Goal: Task Accomplishment & Management: Complete application form

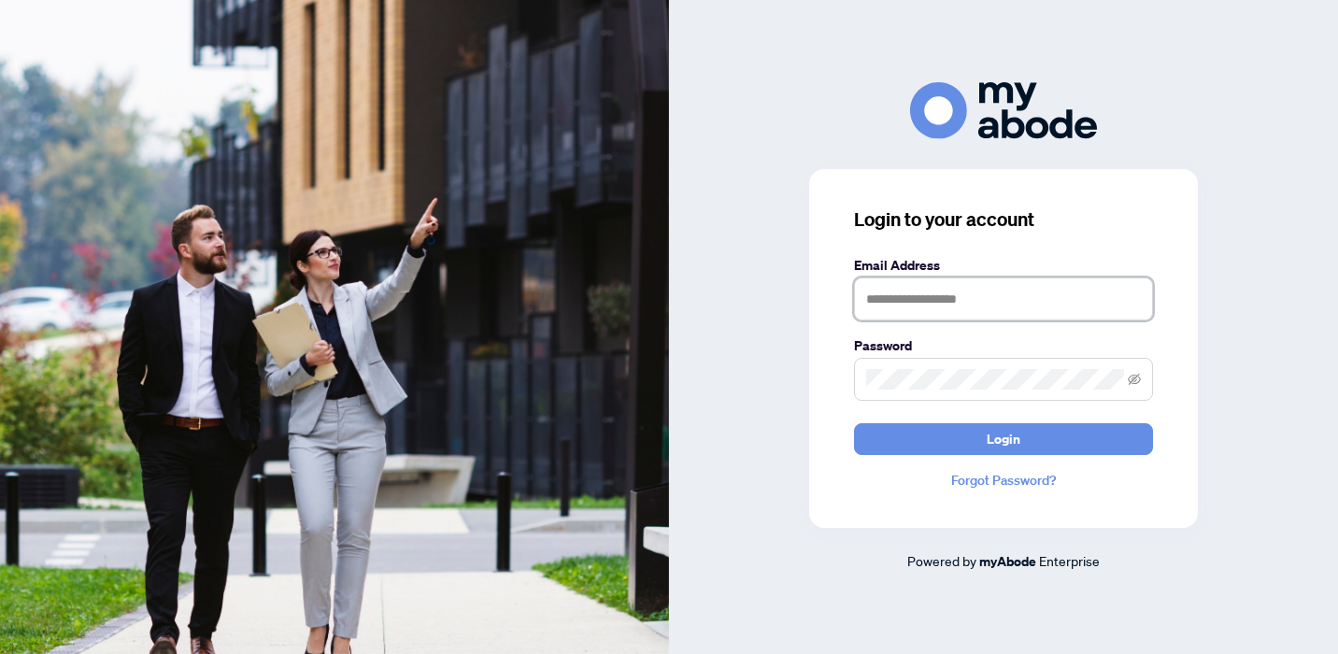
click at [879, 299] on input "text" at bounding box center [1003, 298] width 299 height 43
type input "**********"
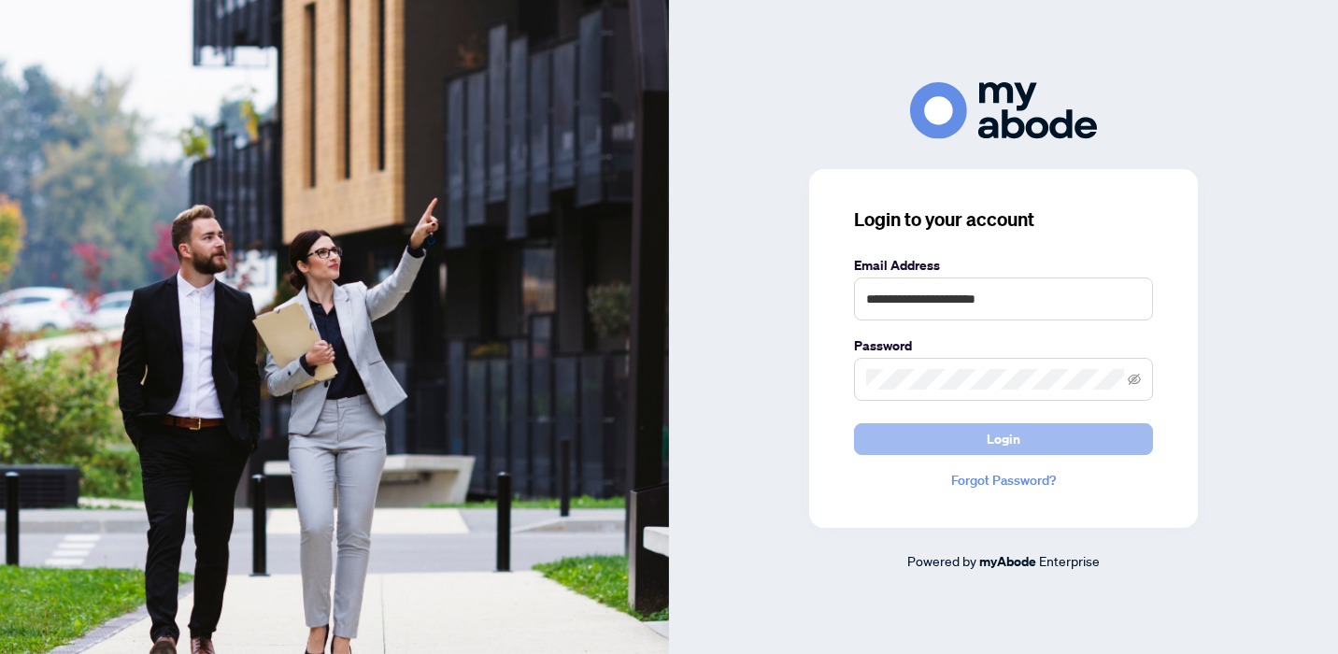
click at [993, 438] on span "Login" at bounding box center [1003, 439] width 34 height 30
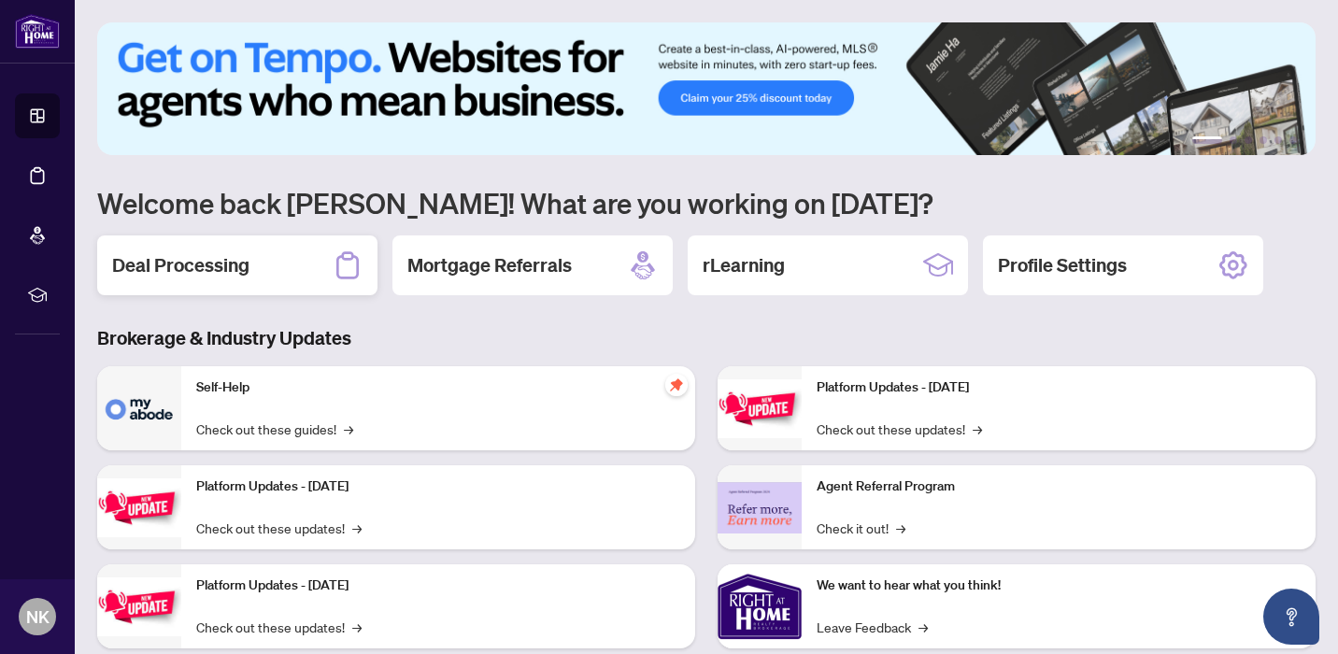
click at [148, 261] on h2 "Deal Processing" at bounding box center [180, 265] width 137 height 26
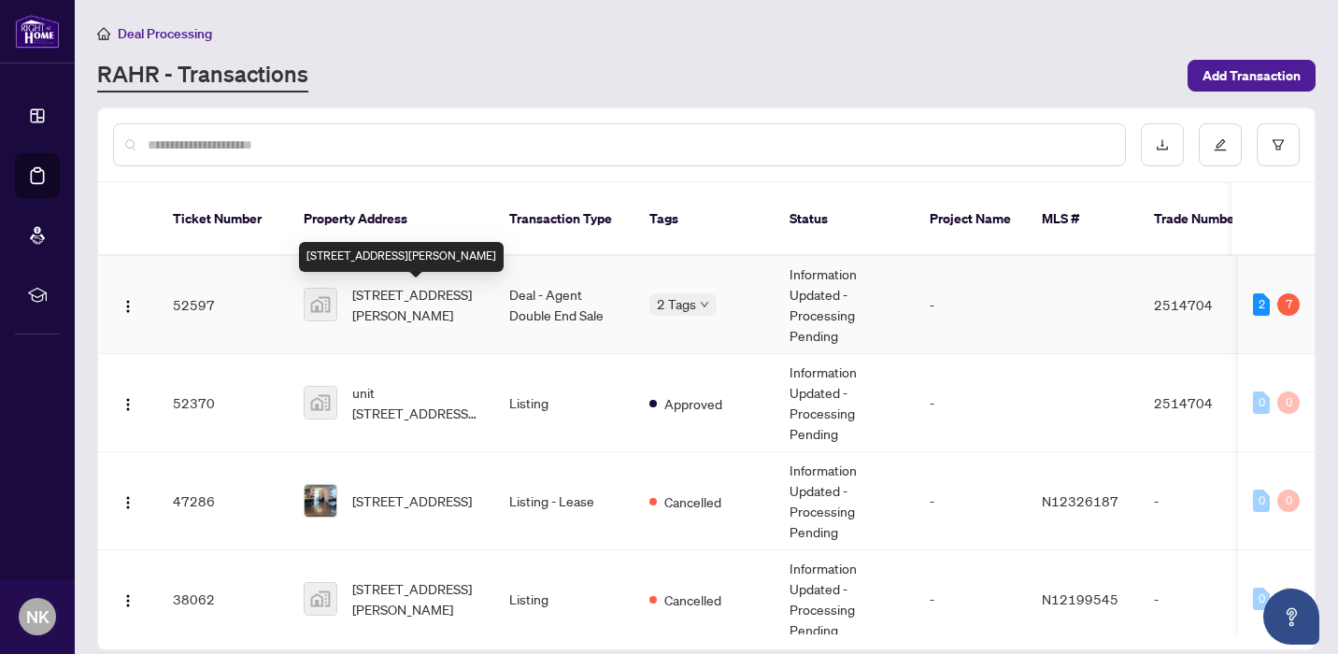
click at [399, 312] on span "401-7451 Yonge Street, Thornhill, ON, Canada" at bounding box center [415, 304] width 127 height 41
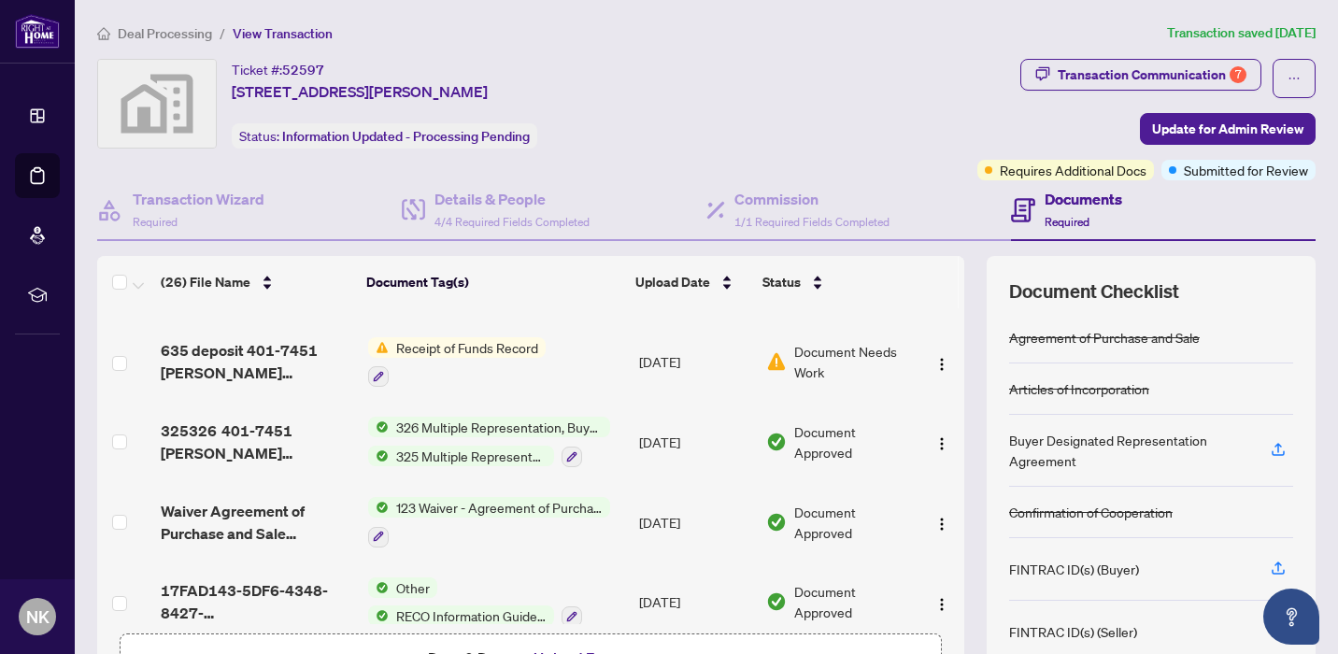
scroll to position [1037, 0]
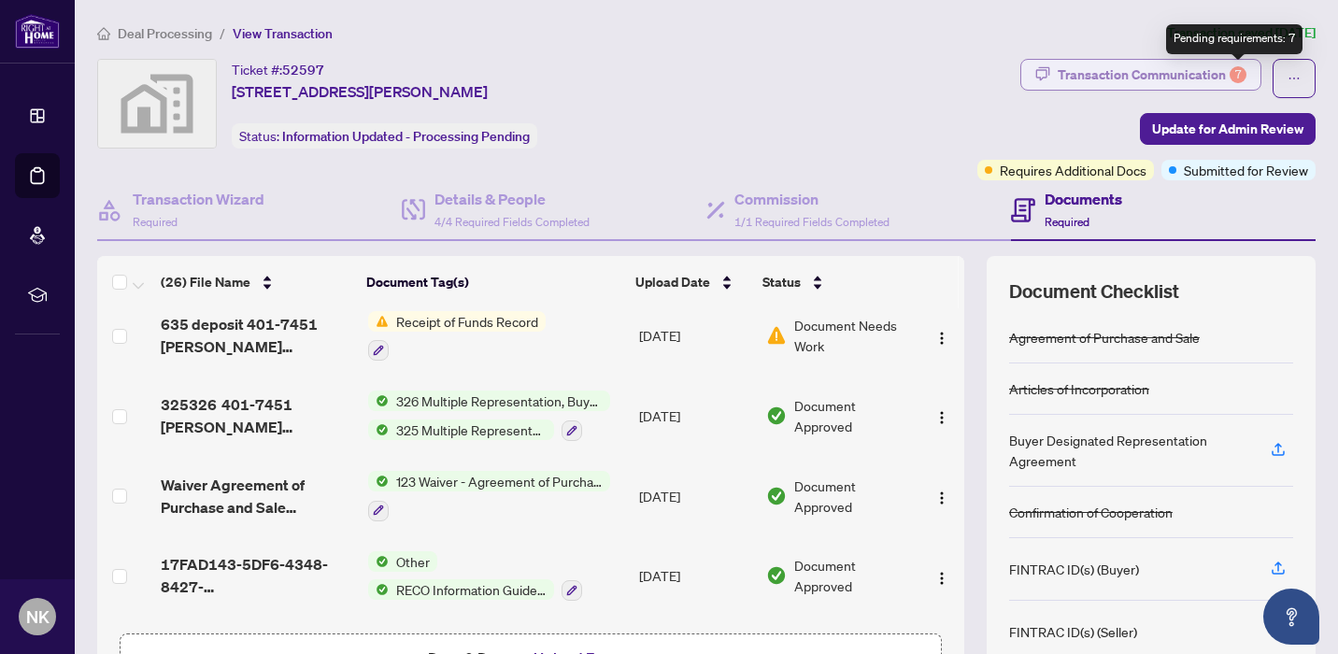
click at [1244, 74] on div "7" at bounding box center [1237, 74] width 17 height 17
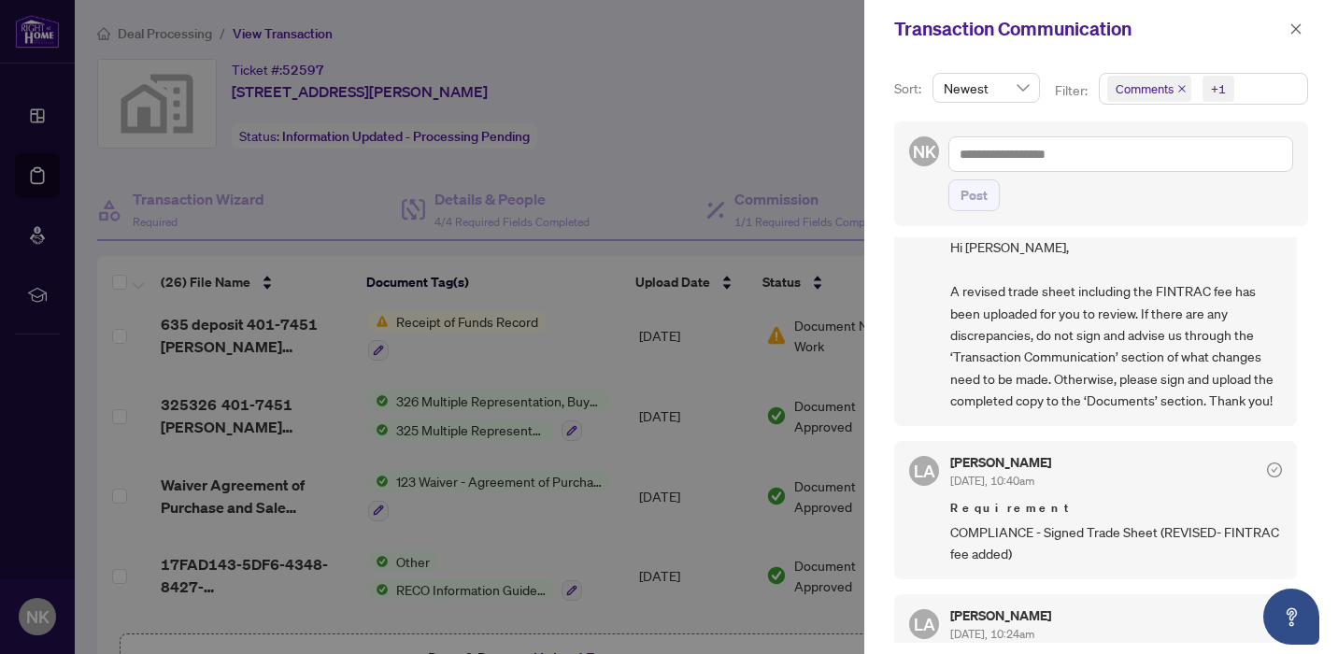
scroll to position [0, 0]
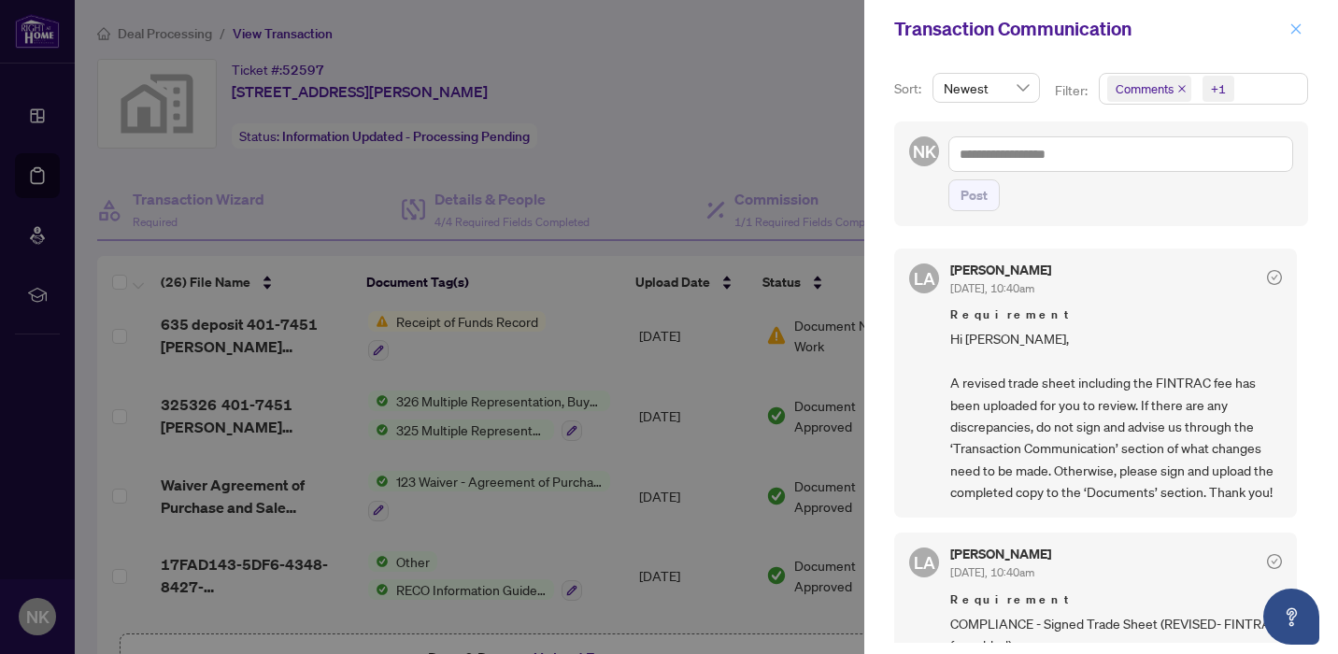
click at [1300, 26] on icon "close" at bounding box center [1295, 28] width 13 height 13
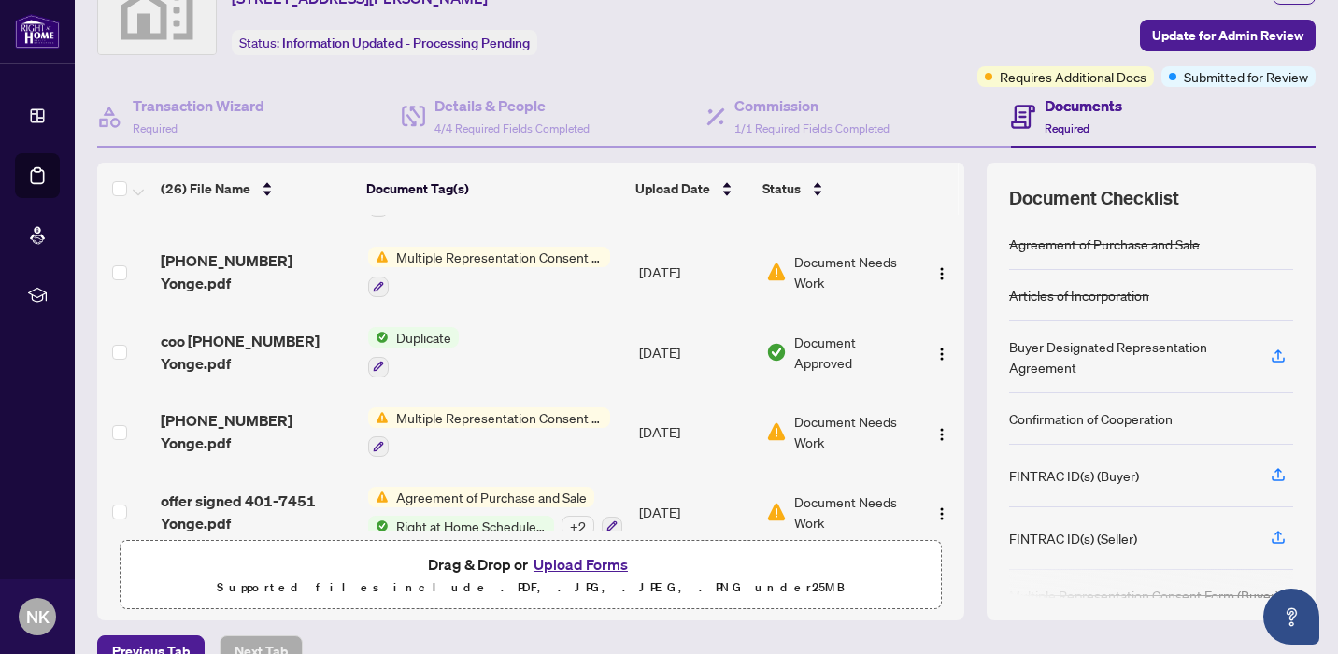
scroll to position [127, 0]
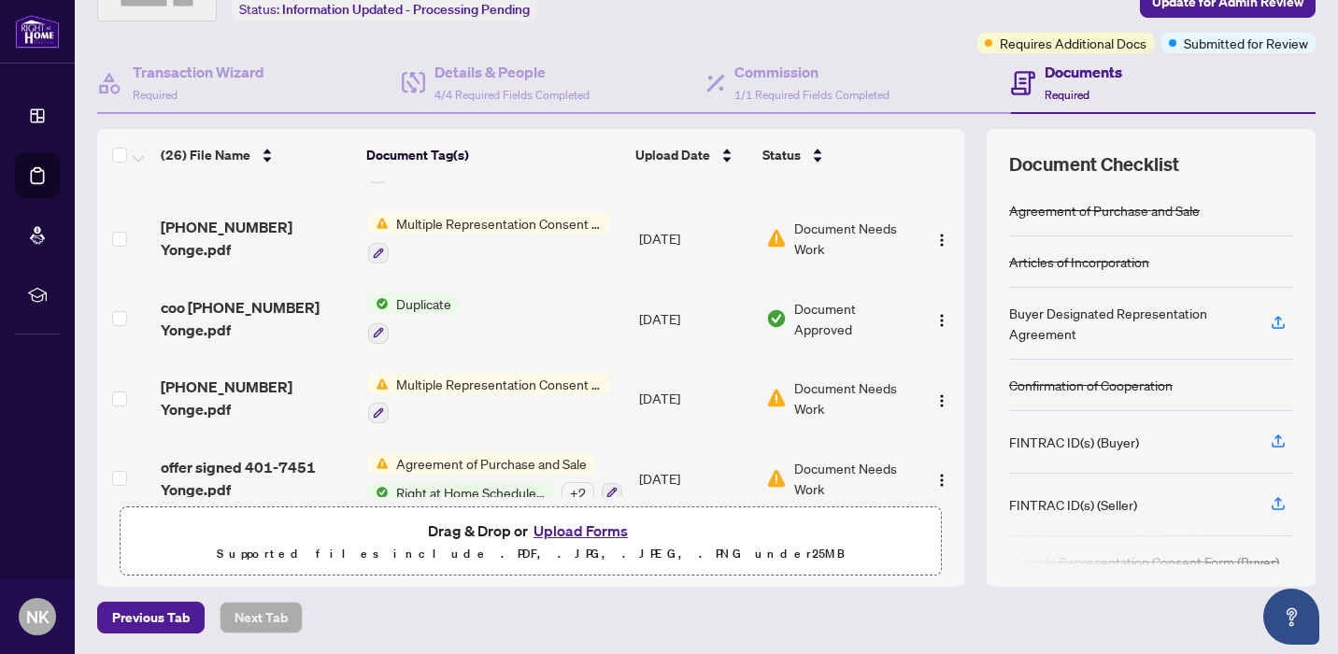
click at [569, 525] on button "Upload Forms" at bounding box center [581, 530] width 106 height 24
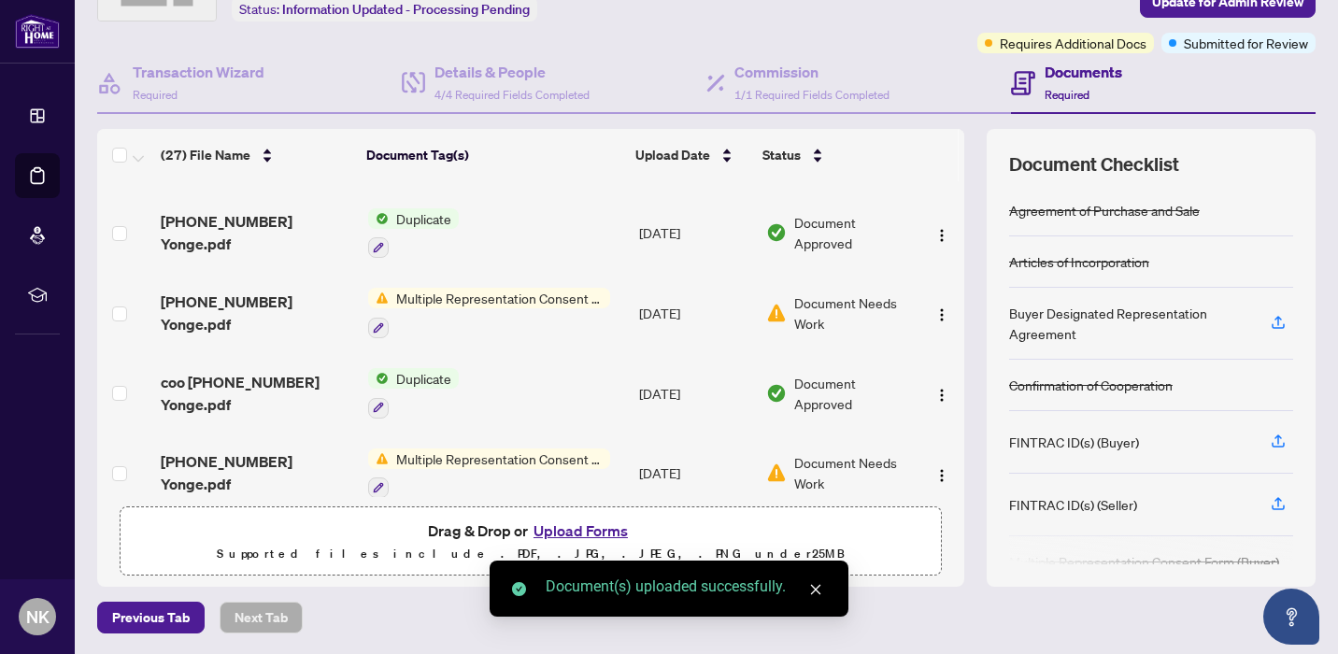
click at [570, 527] on button "Upload Forms" at bounding box center [581, 530] width 106 height 24
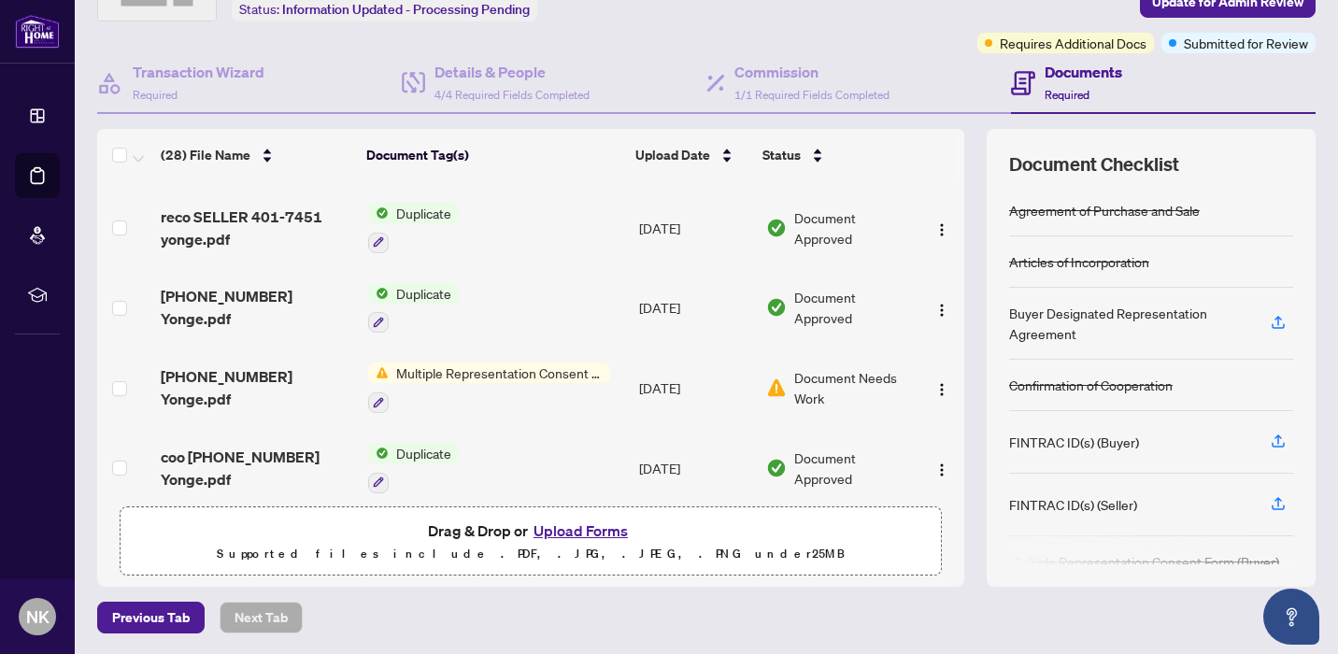
scroll to position [0, 0]
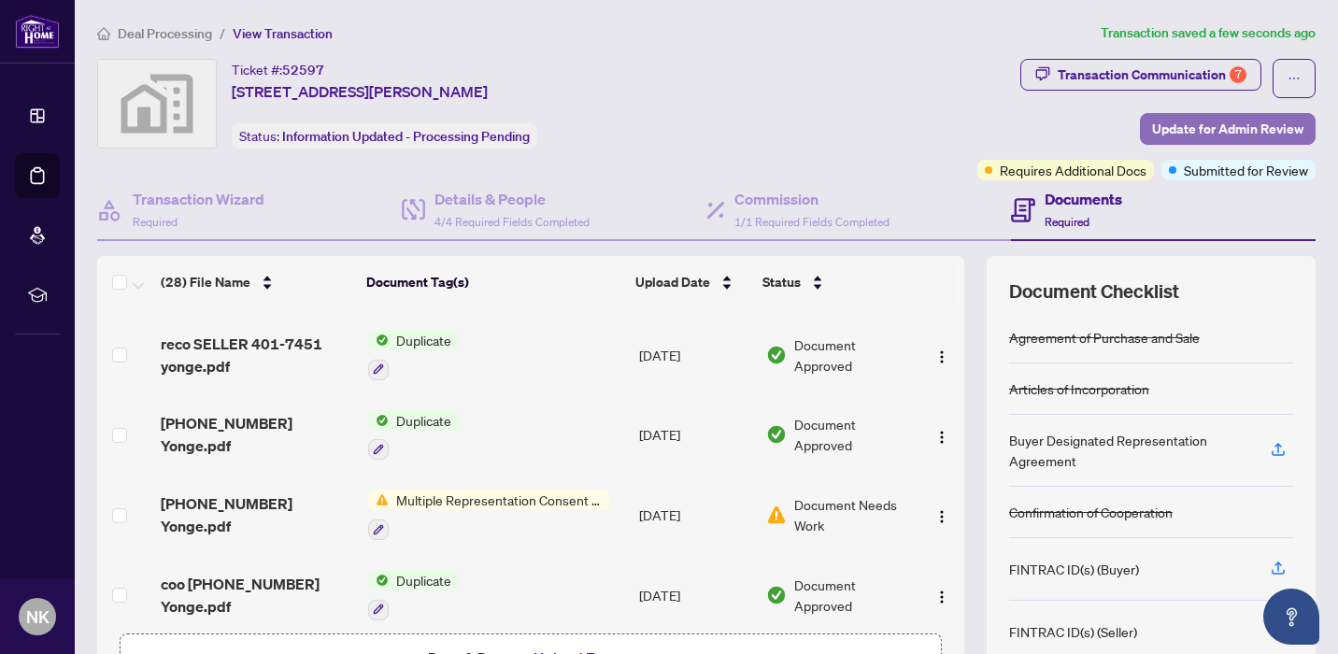
click at [1239, 126] on span "Update for Admin Review" at bounding box center [1227, 129] width 151 height 30
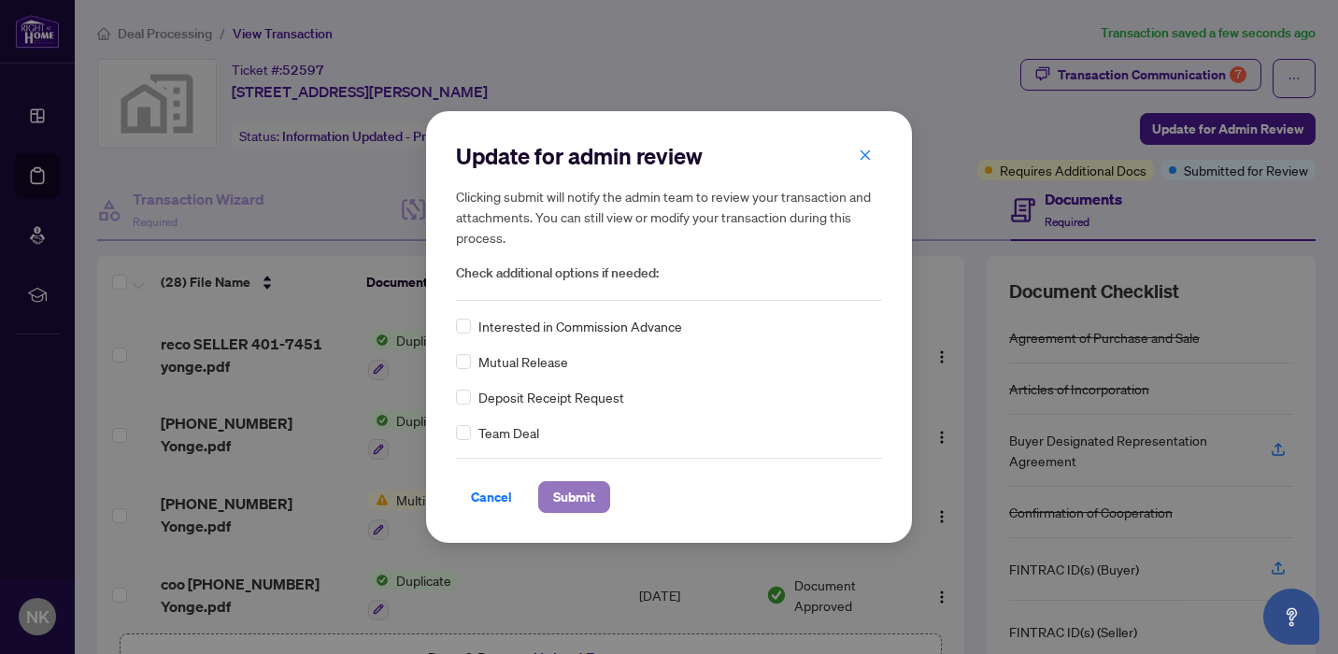
click at [565, 491] on span "Submit" at bounding box center [574, 497] width 42 height 30
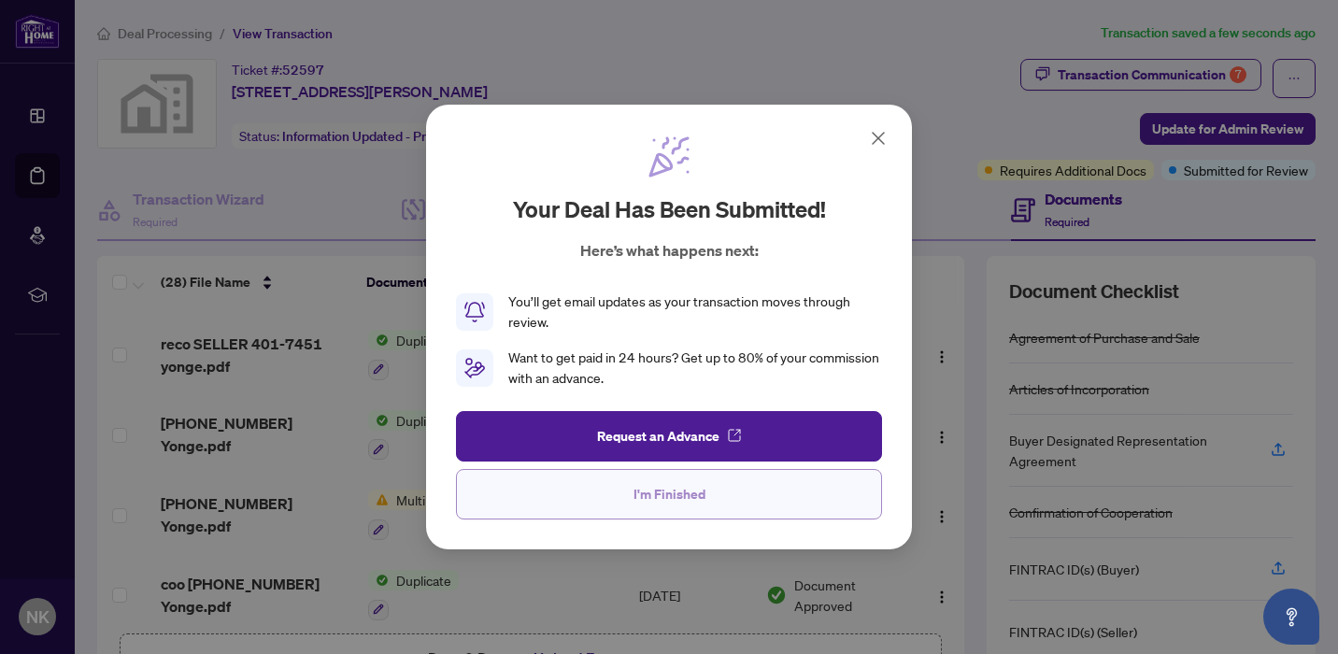
click at [651, 488] on span "I'm Finished" at bounding box center [669, 494] width 72 height 30
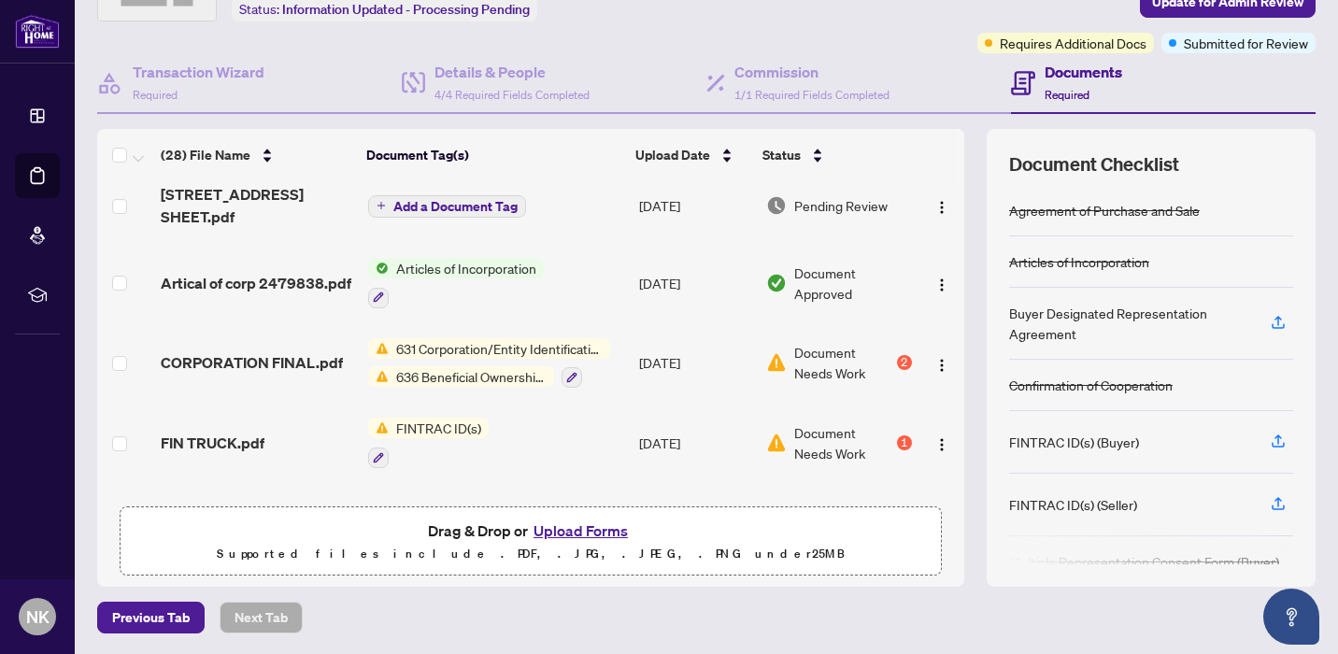
scroll to position [315, 0]
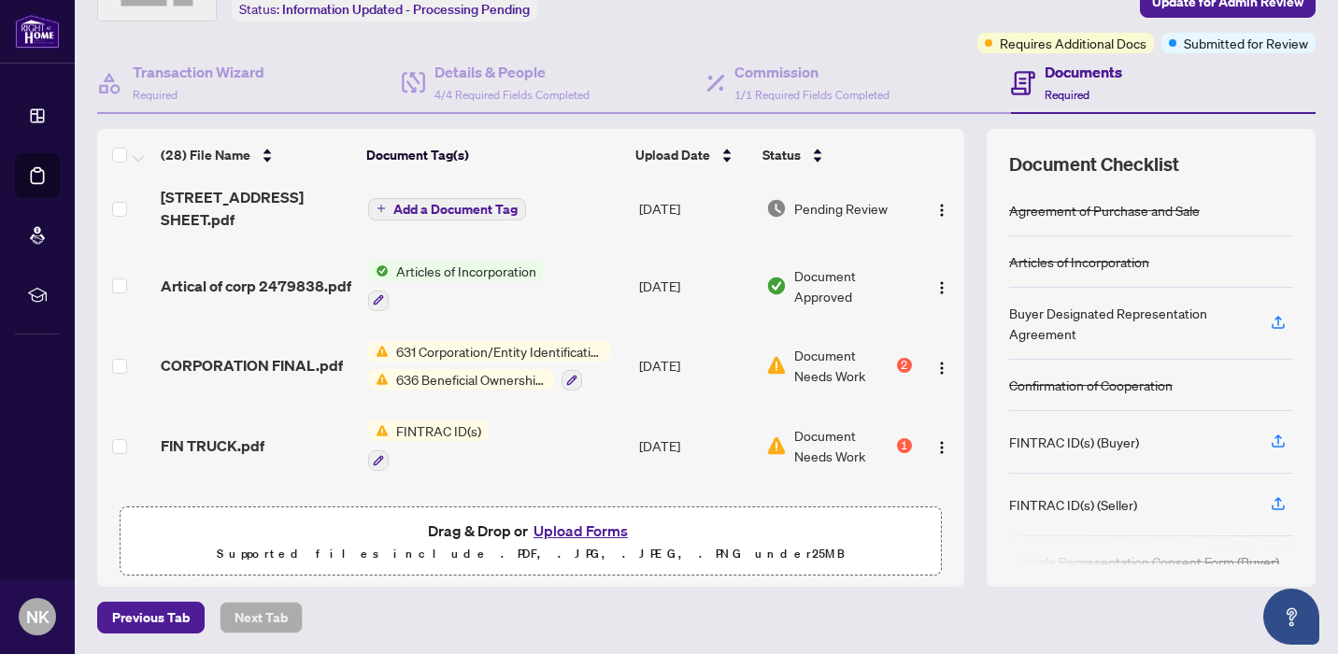
click at [495, 348] on span "631 Corporation/Entity Identification InformationRecord" at bounding box center [499, 351] width 221 height 21
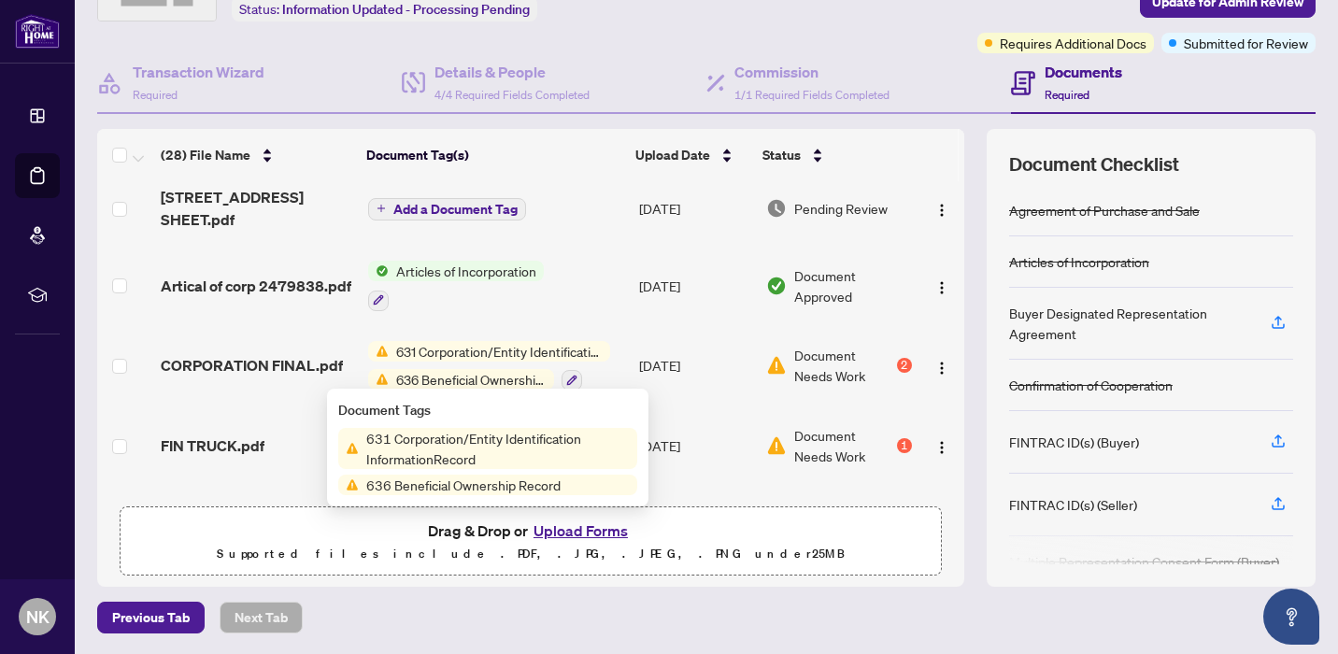
click at [437, 438] on span "631 Corporation/Entity Identification InformationRecord" at bounding box center [498, 448] width 278 height 41
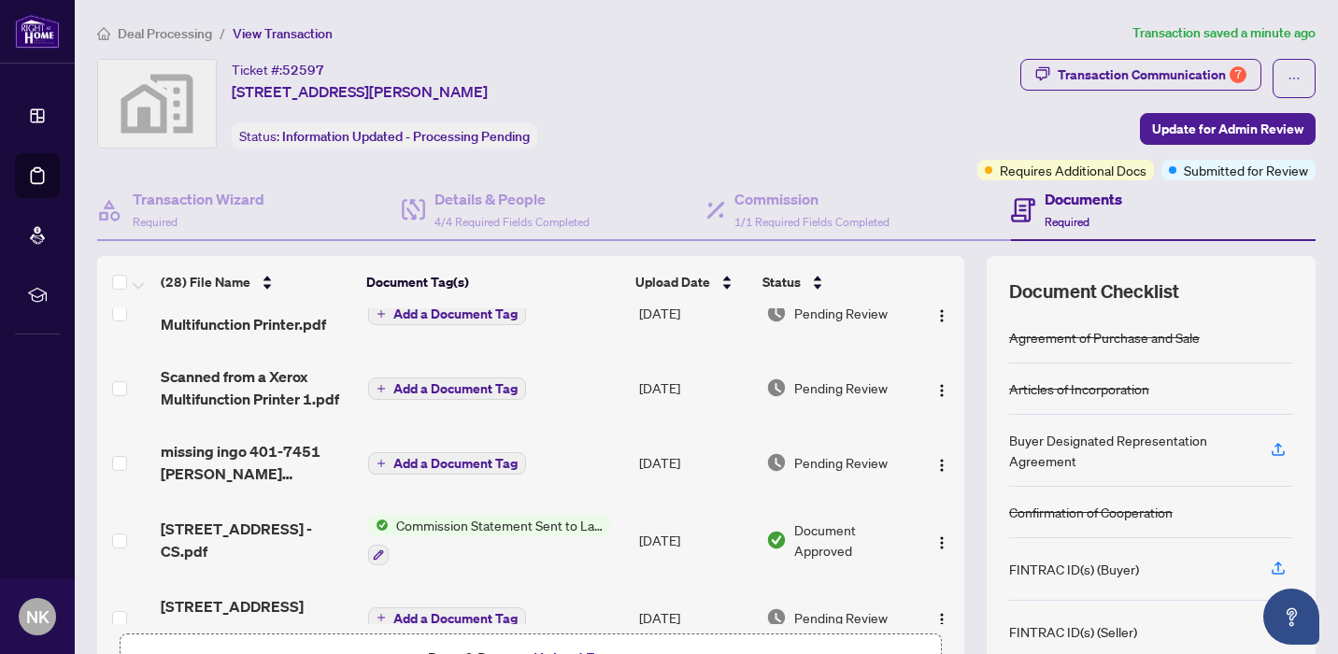
scroll to position [37, 0]
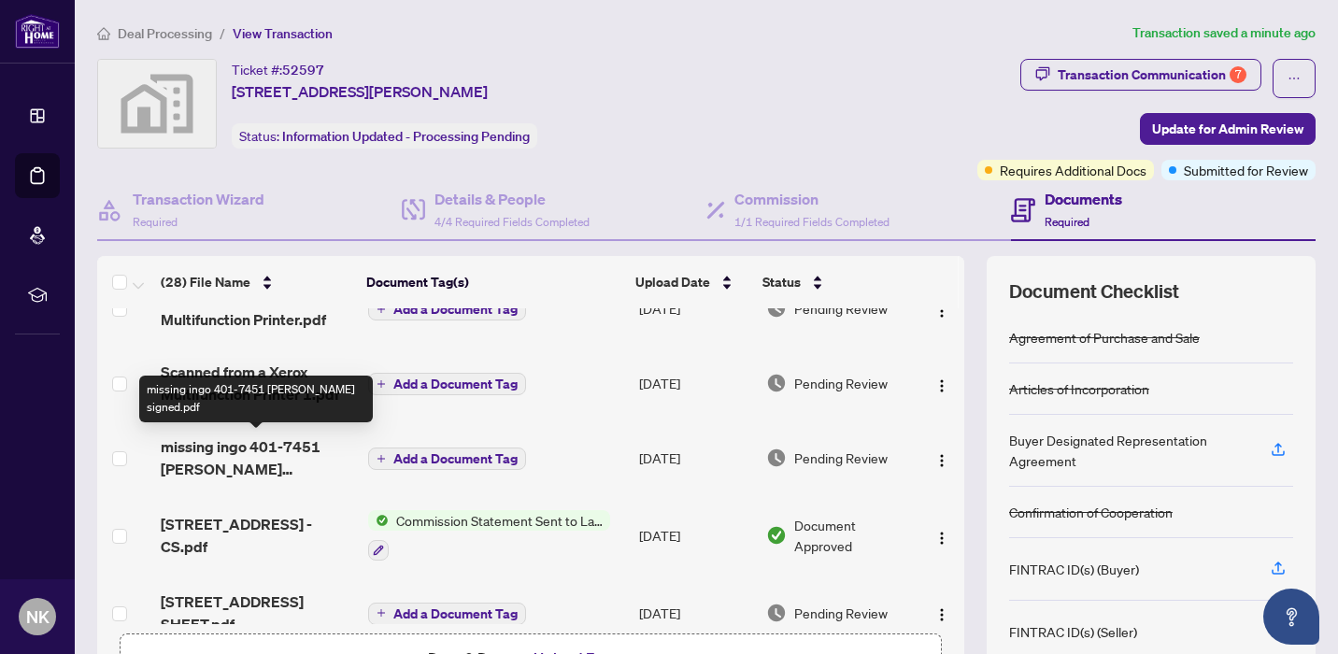
click at [227, 449] on span "missing ingo 401-7451 yonge signed.pdf" at bounding box center [256, 457] width 191 height 45
